Goal: Entertainment & Leisure: Consume media (video, audio)

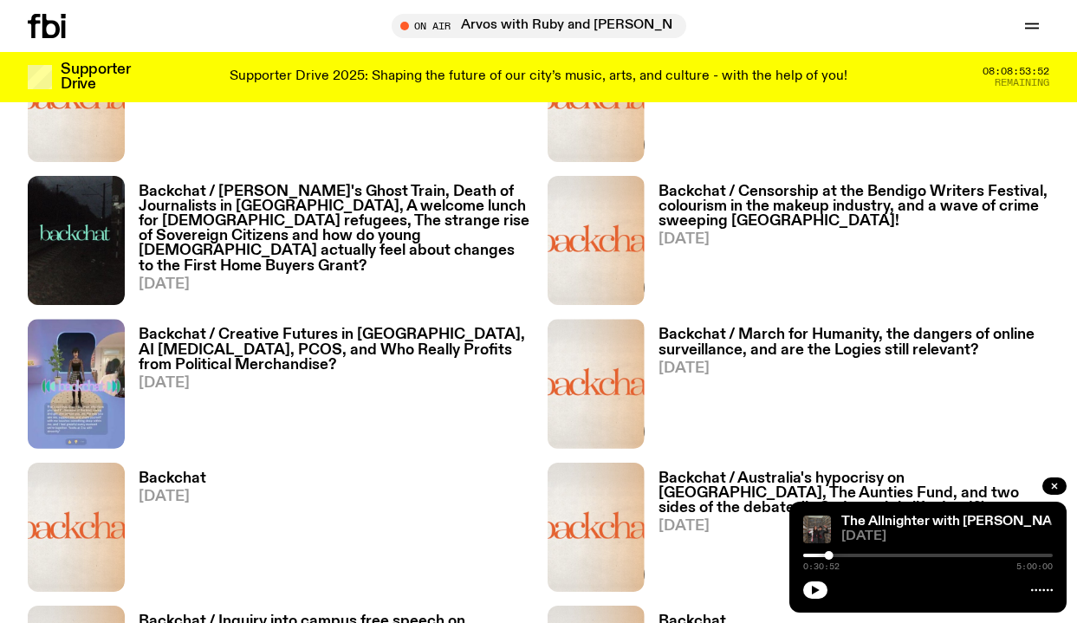
scroll to position [1142, 0]
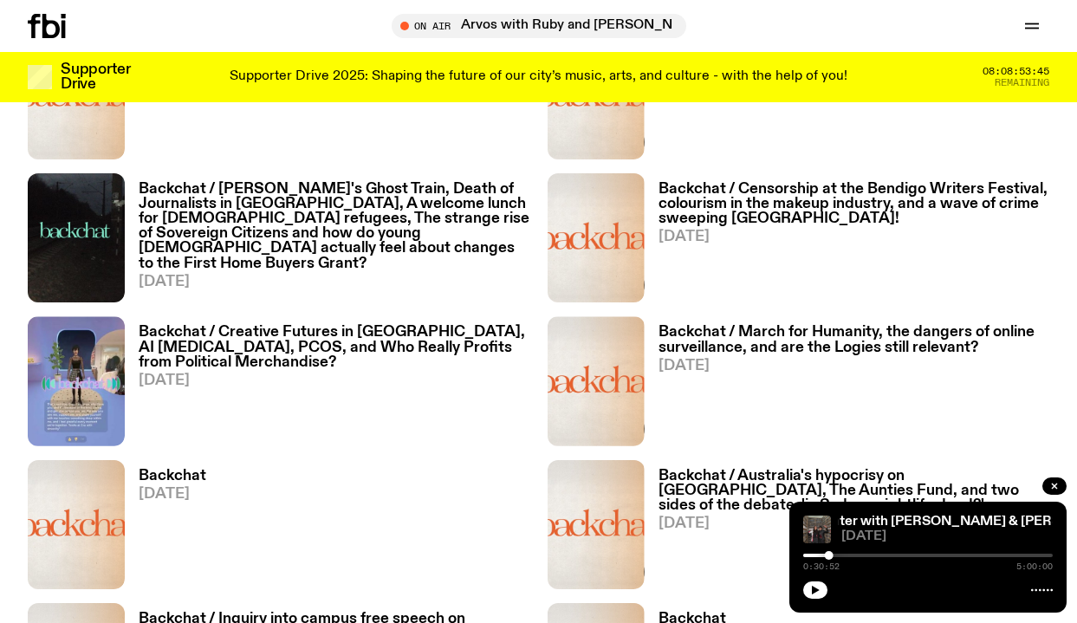
click at [902, 327] on h3 "Backchat / March for Humanity, the dangers of online surveillance, and are the …" at bounding box center [854, 339] width 392 height 29
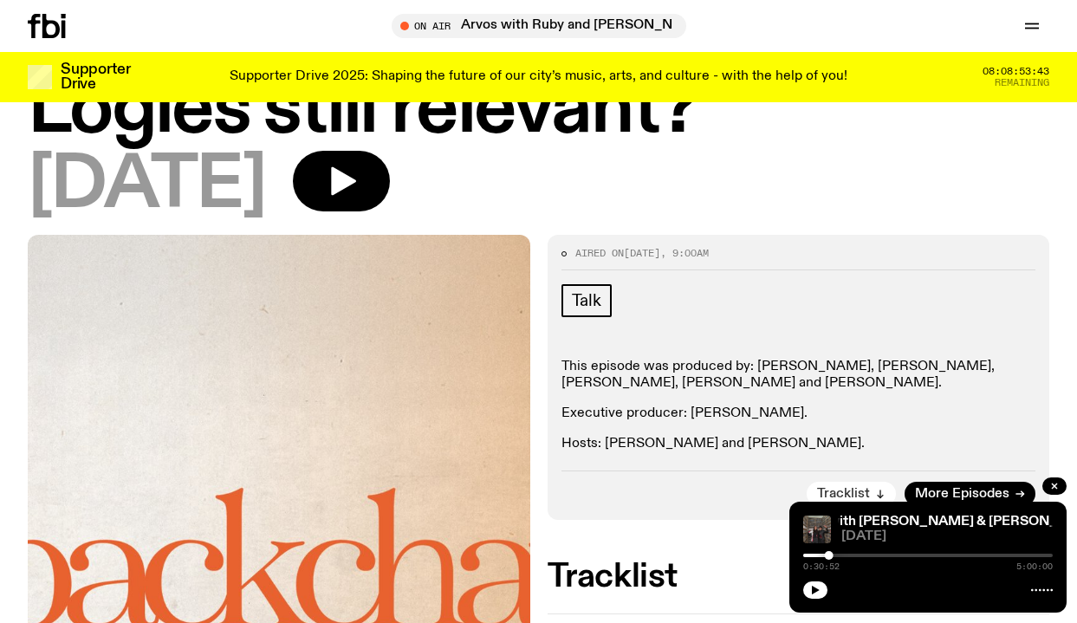
scroll to position [273, 0]
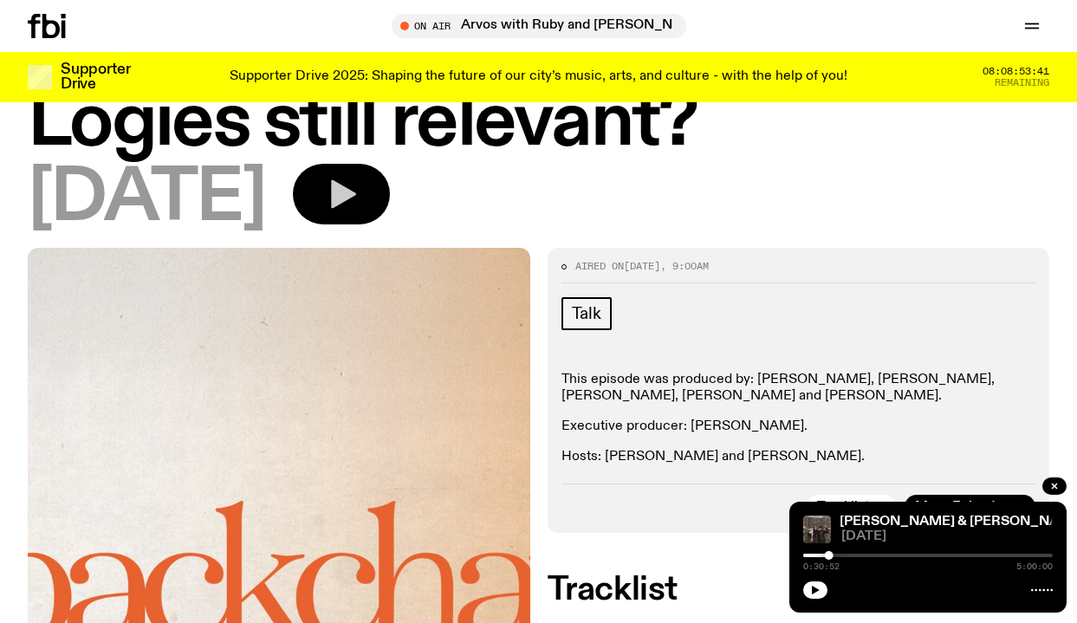
click at [389, 191] on button "button" at bounding box center [341, 194] width 97 height 61
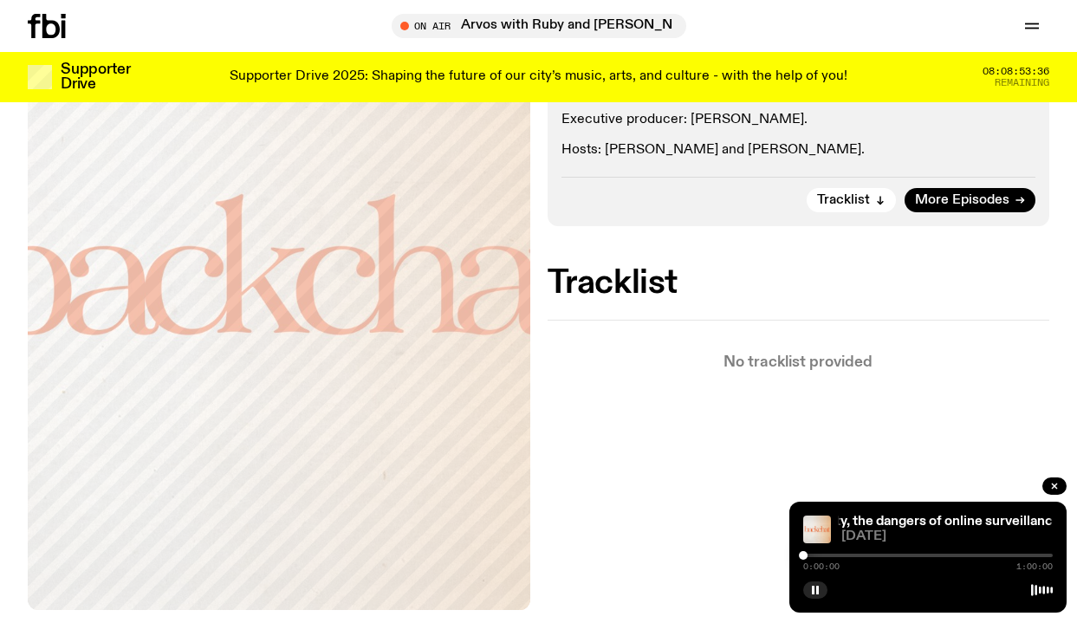
click at [887, 554] on div at bounding box center [928, 555] width 250 height 3
click at [841, 554] on div at bounding box center [763, 555] width 250 height 3
click at [849, 554] on div at bounding box center [928, 555] width 250 height 3
click at [866, 554] on div at bounding box center [928, 555] width 250 height 3
click at [878, 554] on div at bounding box center [928, 555] width 250 height 3
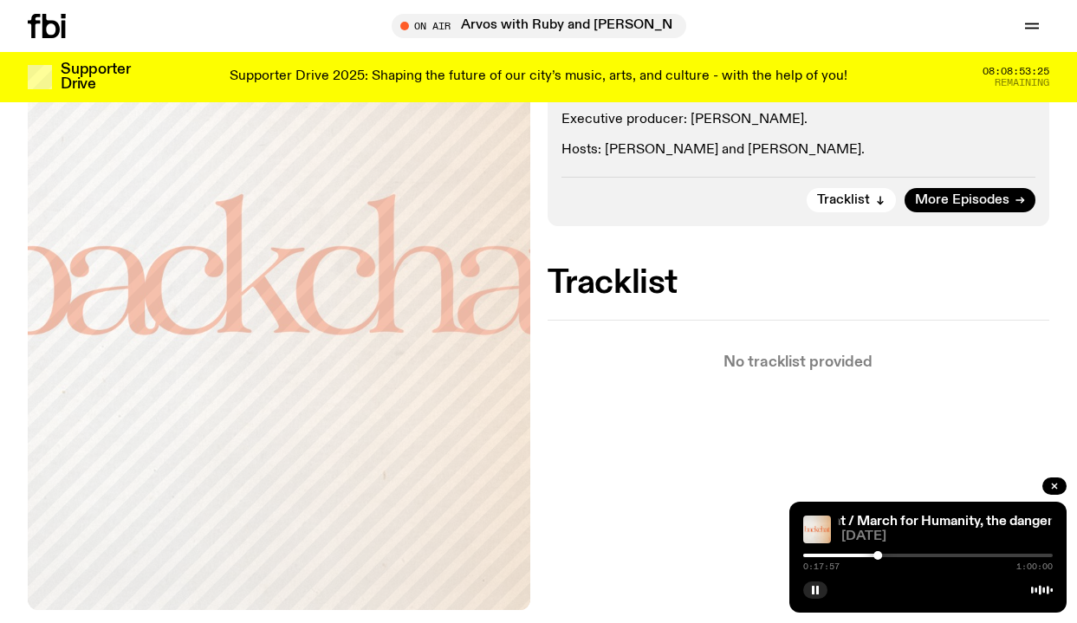
click at [892, 554] on div at bounding box center [928, 555] width 250 height 3
click at [822, 587] on button "button" at bounding box center [815, 589] width 24 height 17
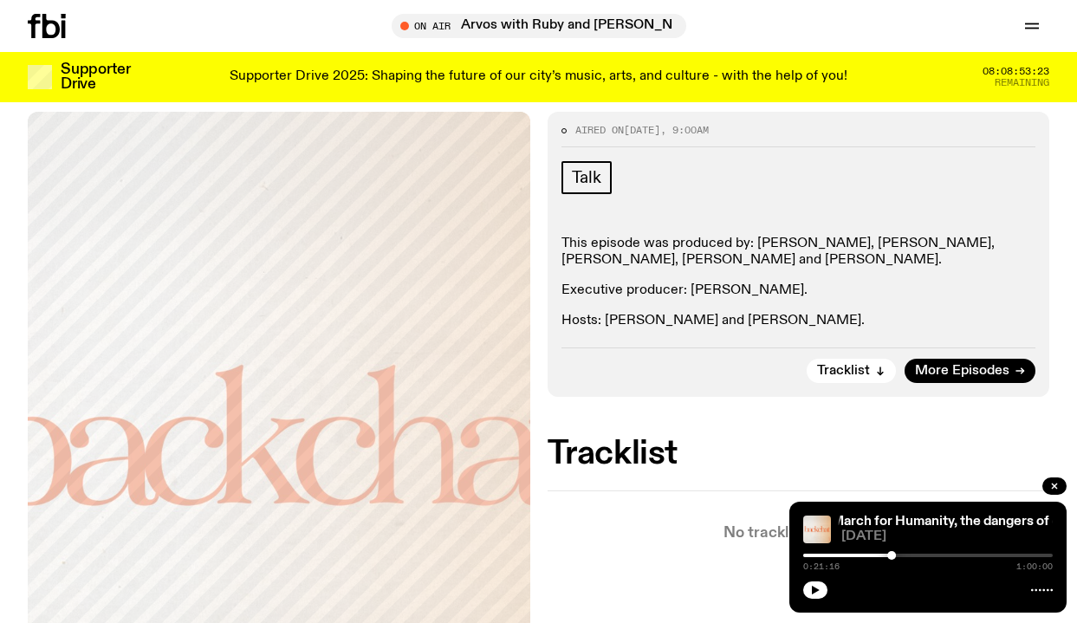
scroll to position [369, 0]
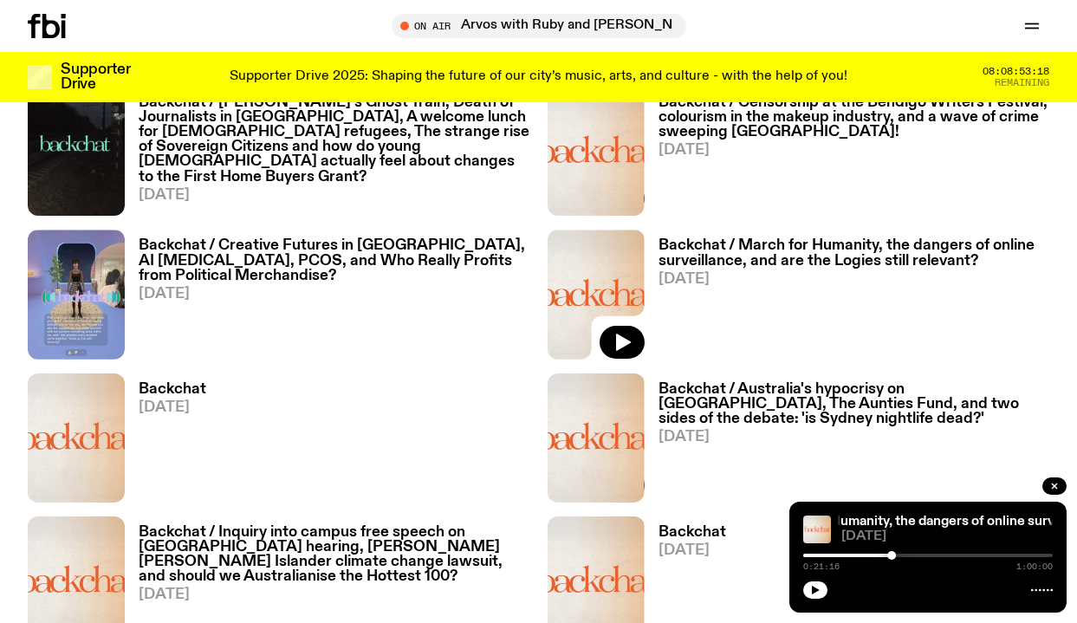
scroll to position [1240, 0]
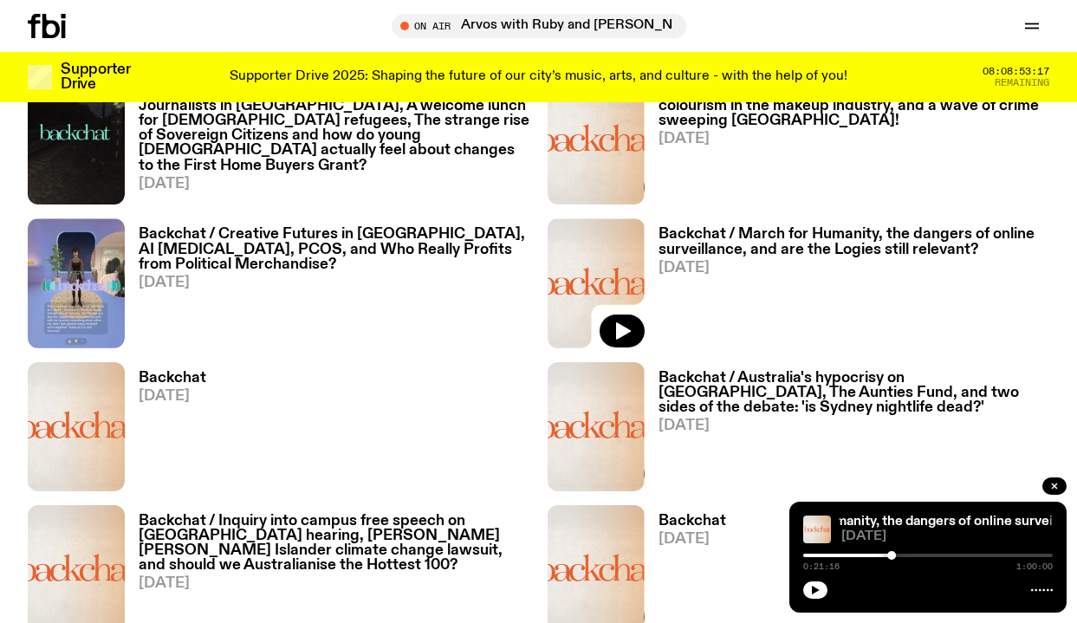
click at [750, 394] on h3 "Backchat / Australia's hypocrisy on [GEOGRAPHIC_DATA], The Aunties Fund, and tw…" at bounding box center [854, 393] width 392 height 44
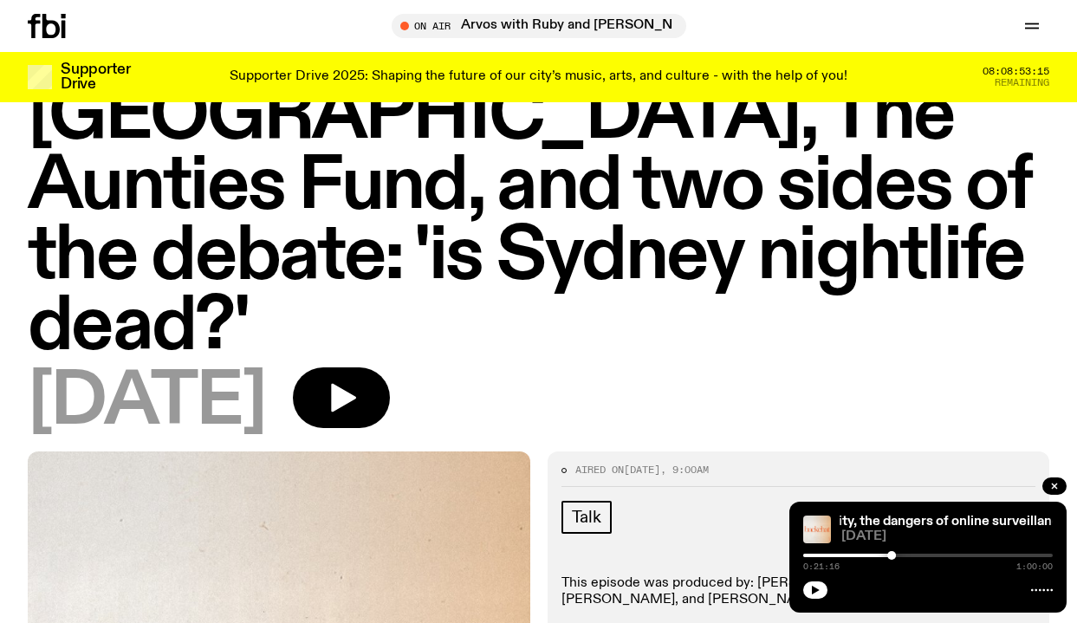
scroll to position [334, 0]
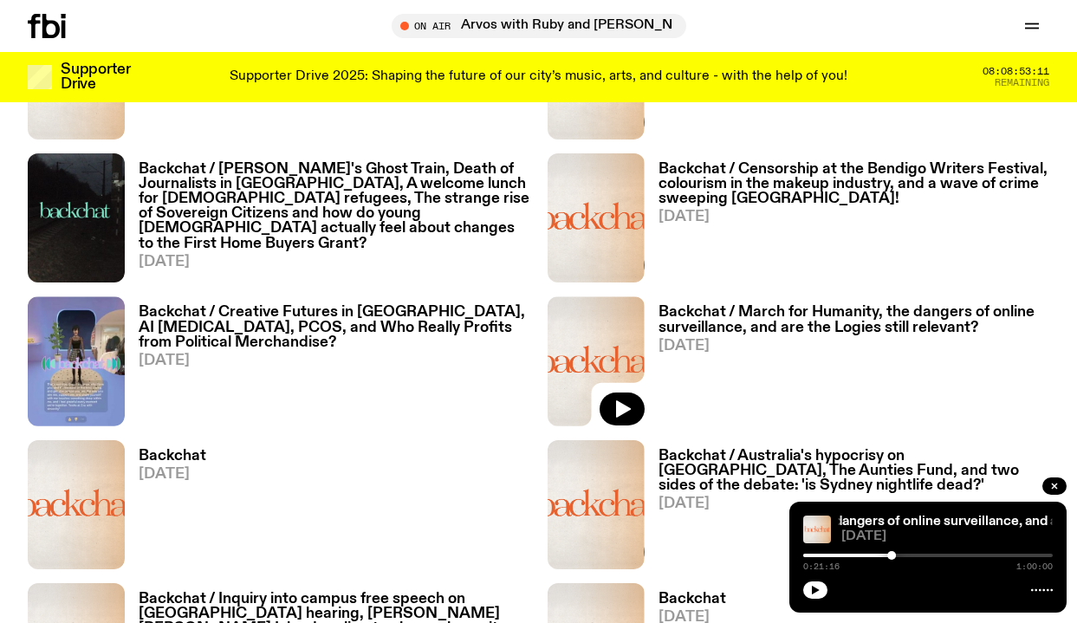
scroll to position [1161, 0]
click at [283, 317] on h3 "Backchat / Creative Futures in [GEOGRAPHIC_DATA], AI [MEDICAL_DATA], PCOS, and …" at bounding box center [335, 328] width 392 height 44
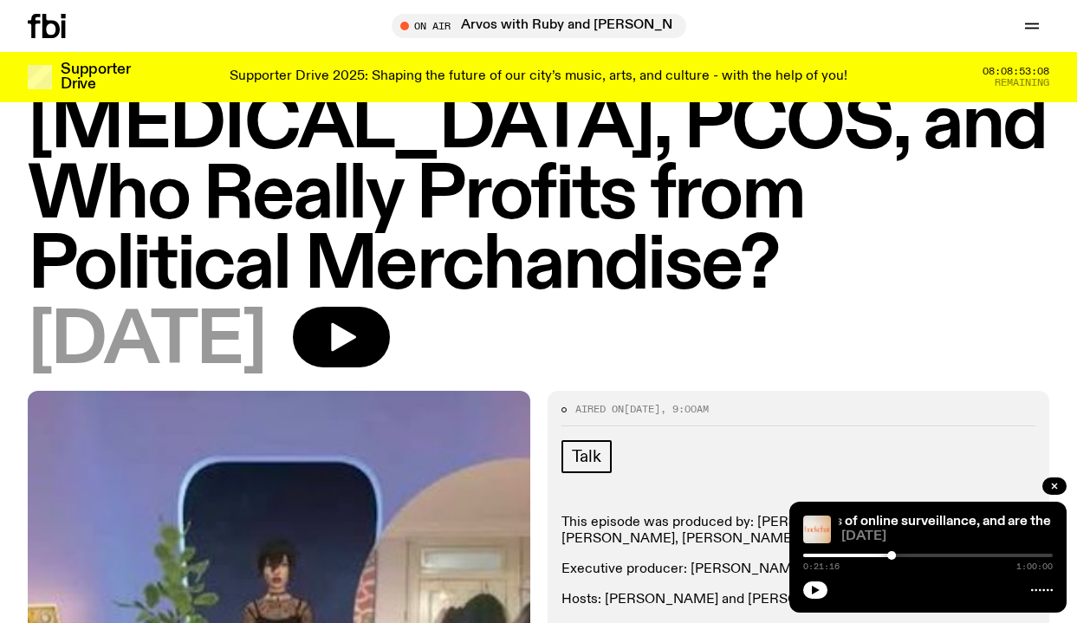
scroll to position [200, 0]
click at [356, 323] on icon "button" at bounding box center [343, 337] width 25 height 29
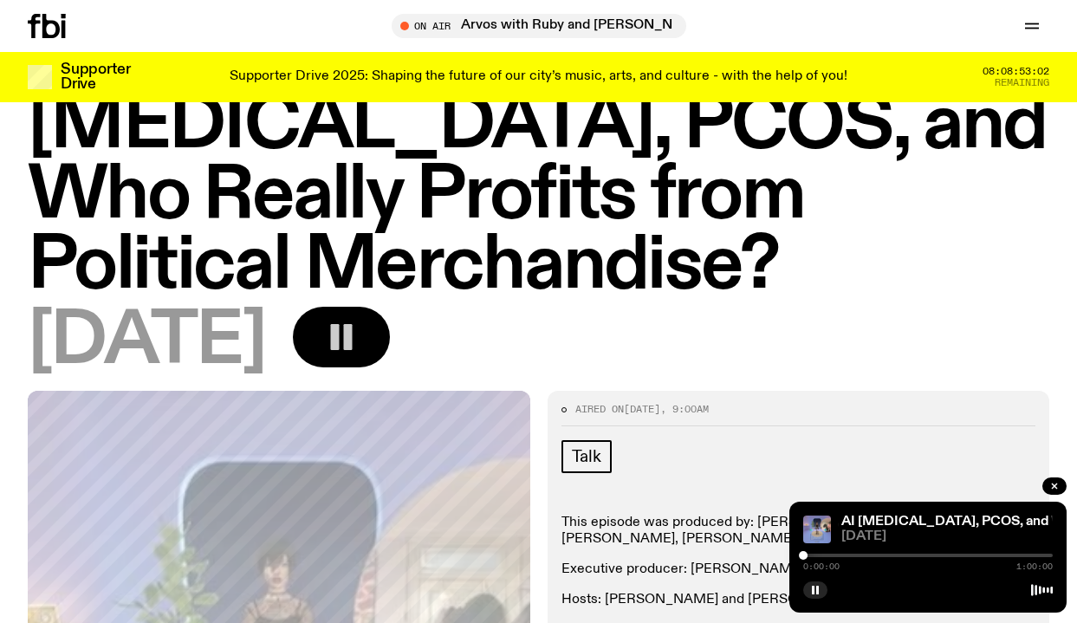
click at [872, 554] on div at bounding box center [928, 555] width 250 height 3
click at [813, 586] on rect "button" at bounding box center [813, 590] width 3 height 9
